Goal: Check status: Check status

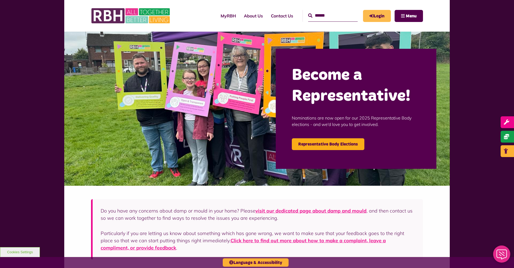
click at [377, 17] on link "Login" at bounding box center [377, 16] width 28 height 12
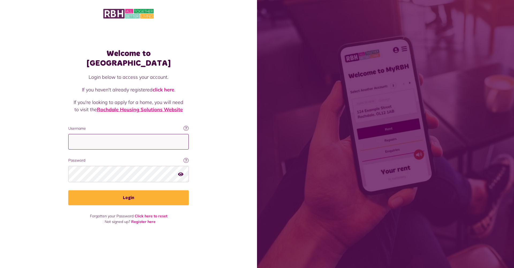
type input "**********"
click at [128, 193] on button "Login" at bounding box center [128, 197] width 120 height 15
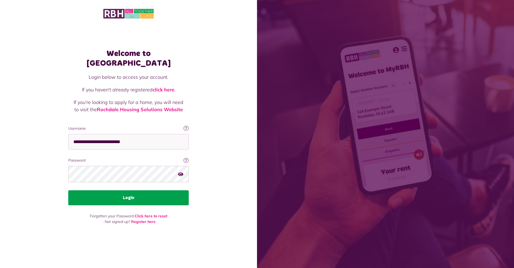
click at [127, 191] on button "Login" at bounding box center [128, 197] width 120 height 15
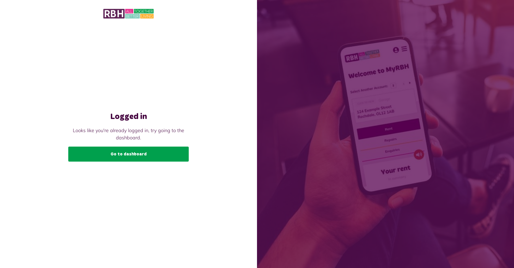
click at [113, 153] on link "Go to dashboard" at bounding box center [128, 153] width 120 height 15
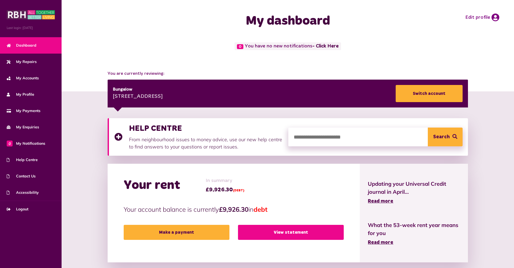
click at [292, 232] on link "View statement" at bounding box center [291, 232] width 106 height 15
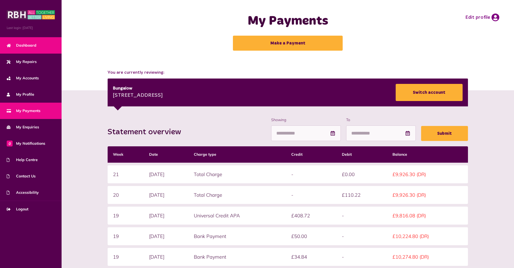
click at [32, 48] on span "Dashboard" at bounding box center [22, 46] width 30 height 6
